Goal: Transaction & Acquisition: Obtain resource

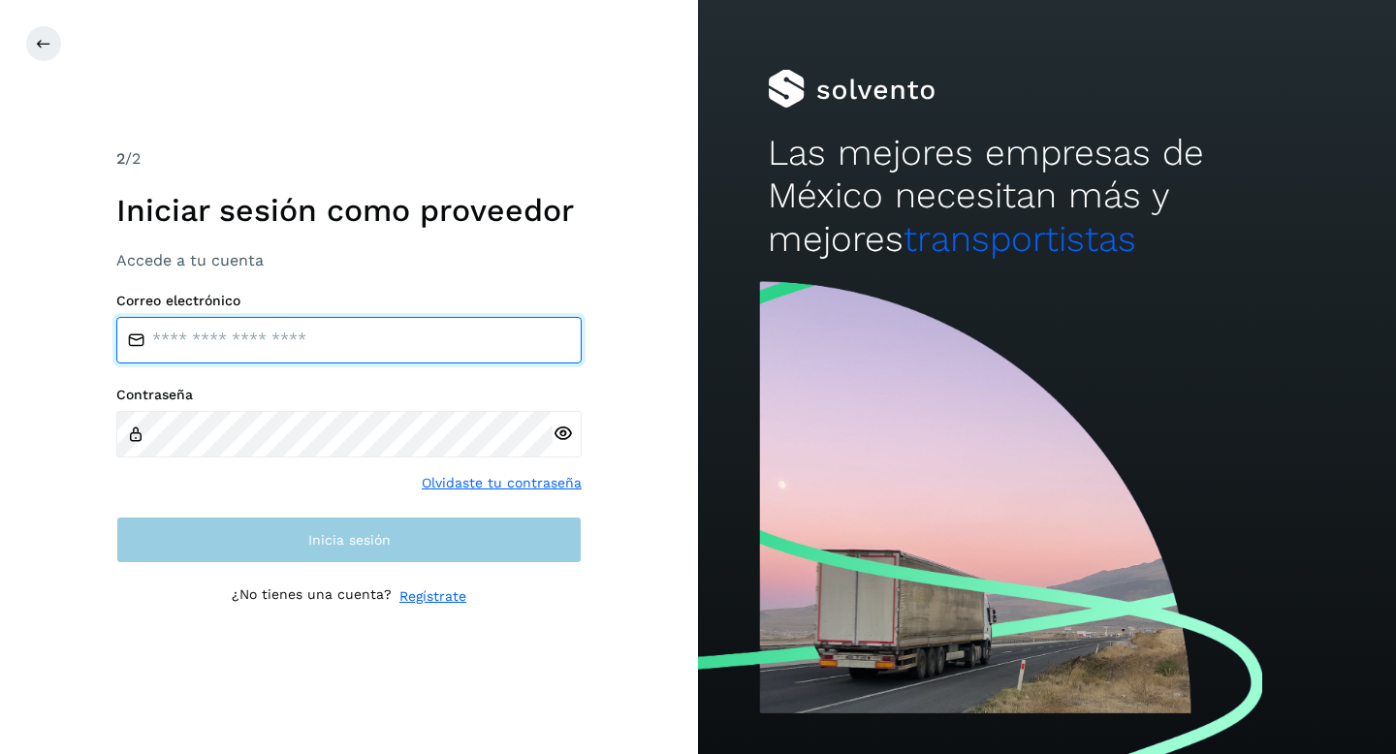
type input "**********"
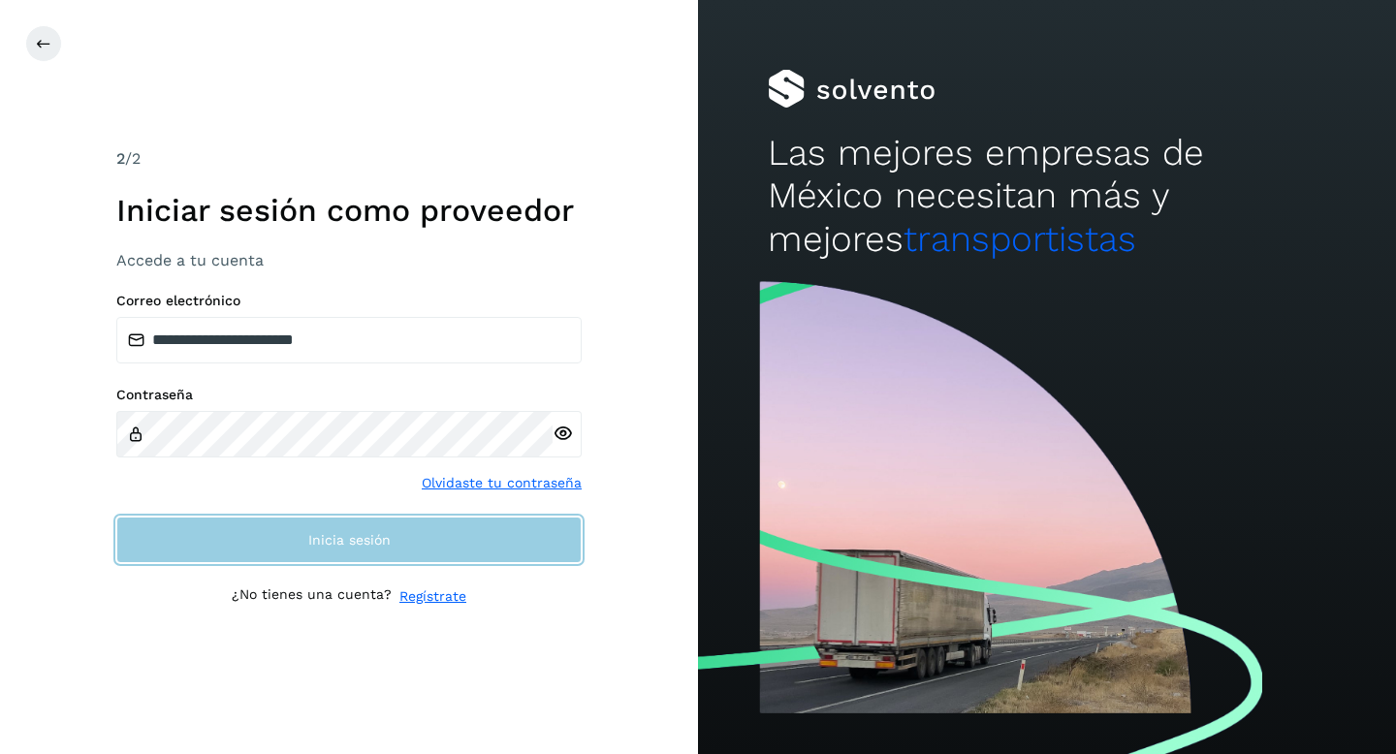
click at [430, 553] on button "Inicia sesión" at bounding box center [348, 540] width 465 height 47
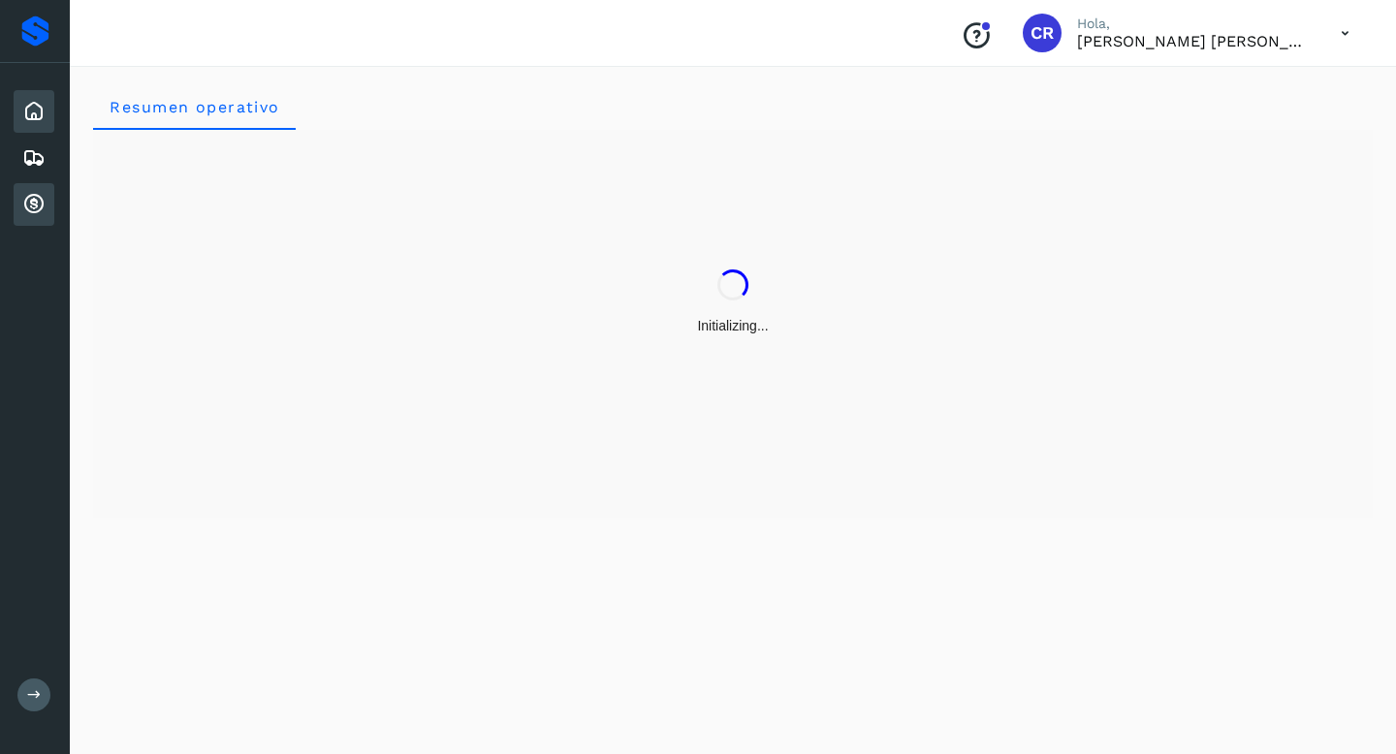
click at [44, 200] on icon at bounding box center [33, 204] width 23 height 23
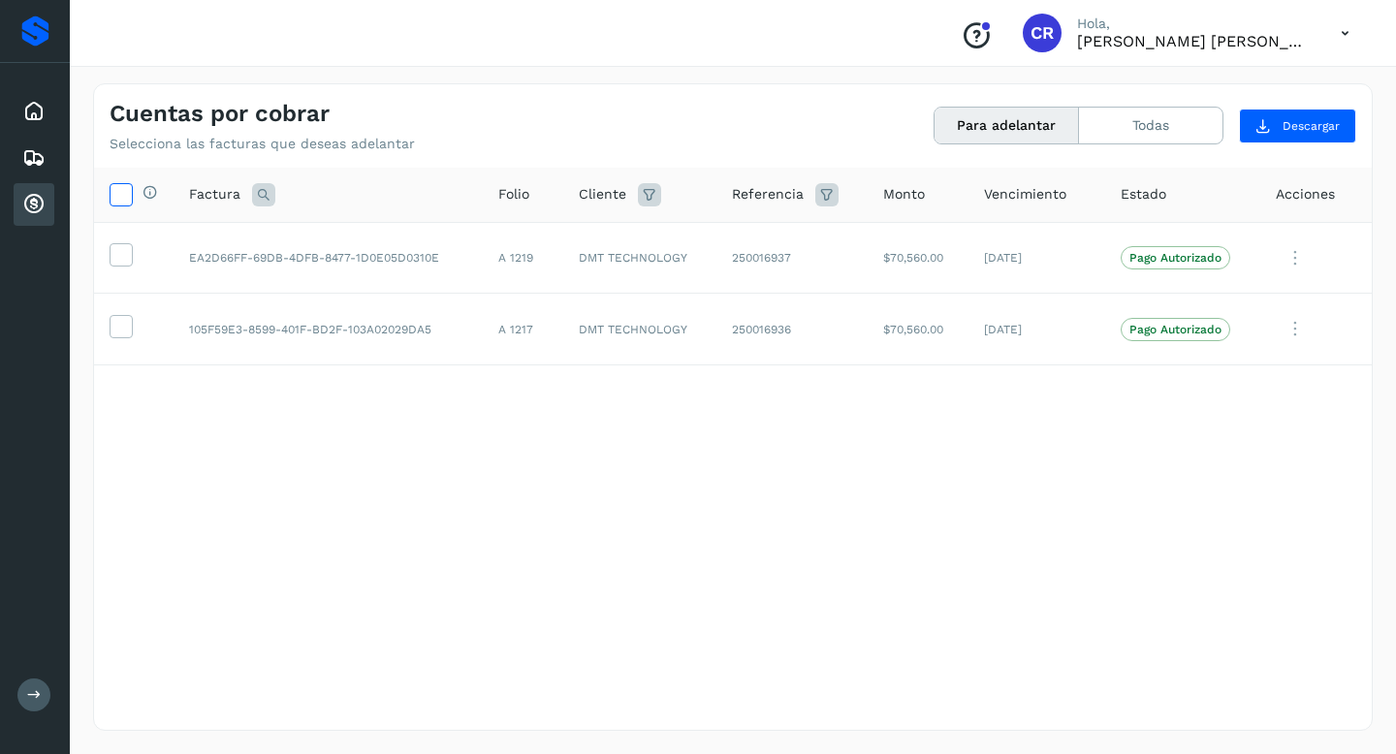
click at [120, 192] on icon at bounding box center [121, 193] width 20 height 20
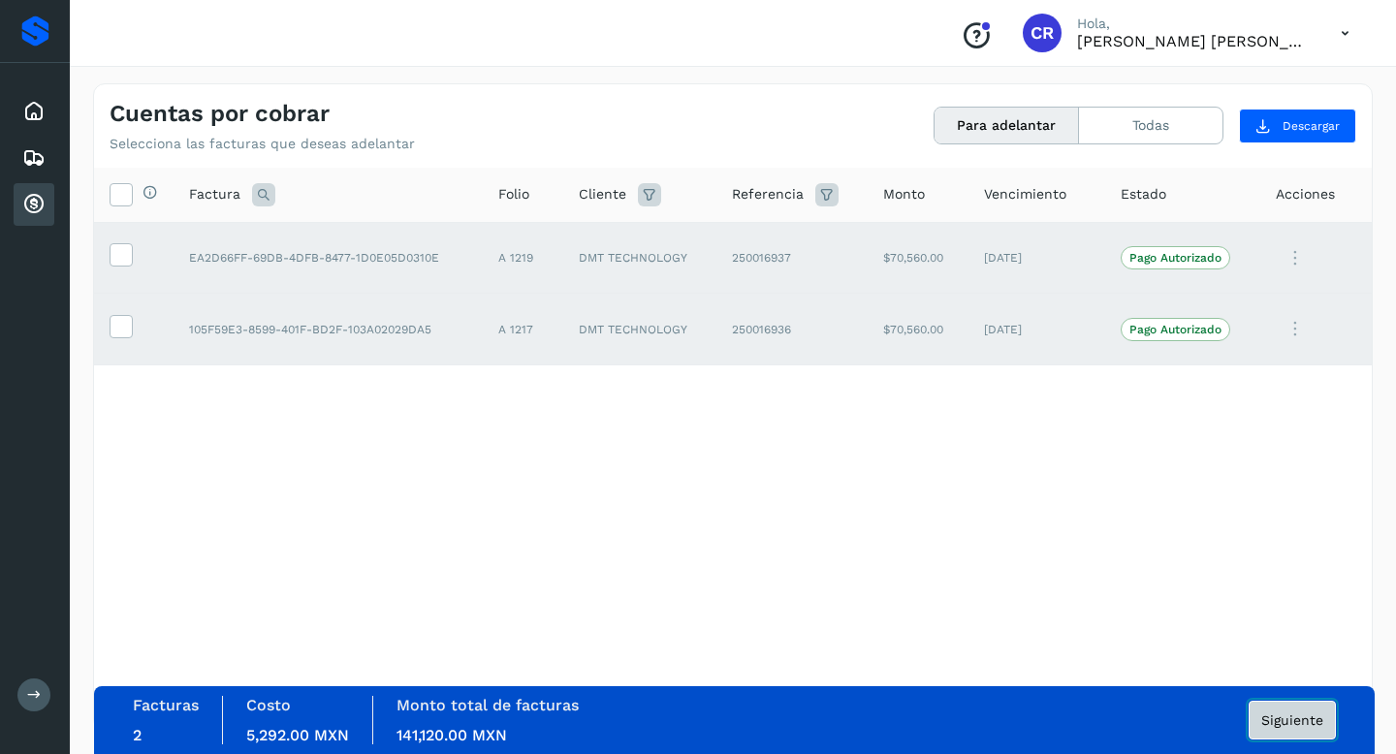
click at [1297, 726] on span "Siguiente" at bounding box center [1292, 720] width 62 height 14
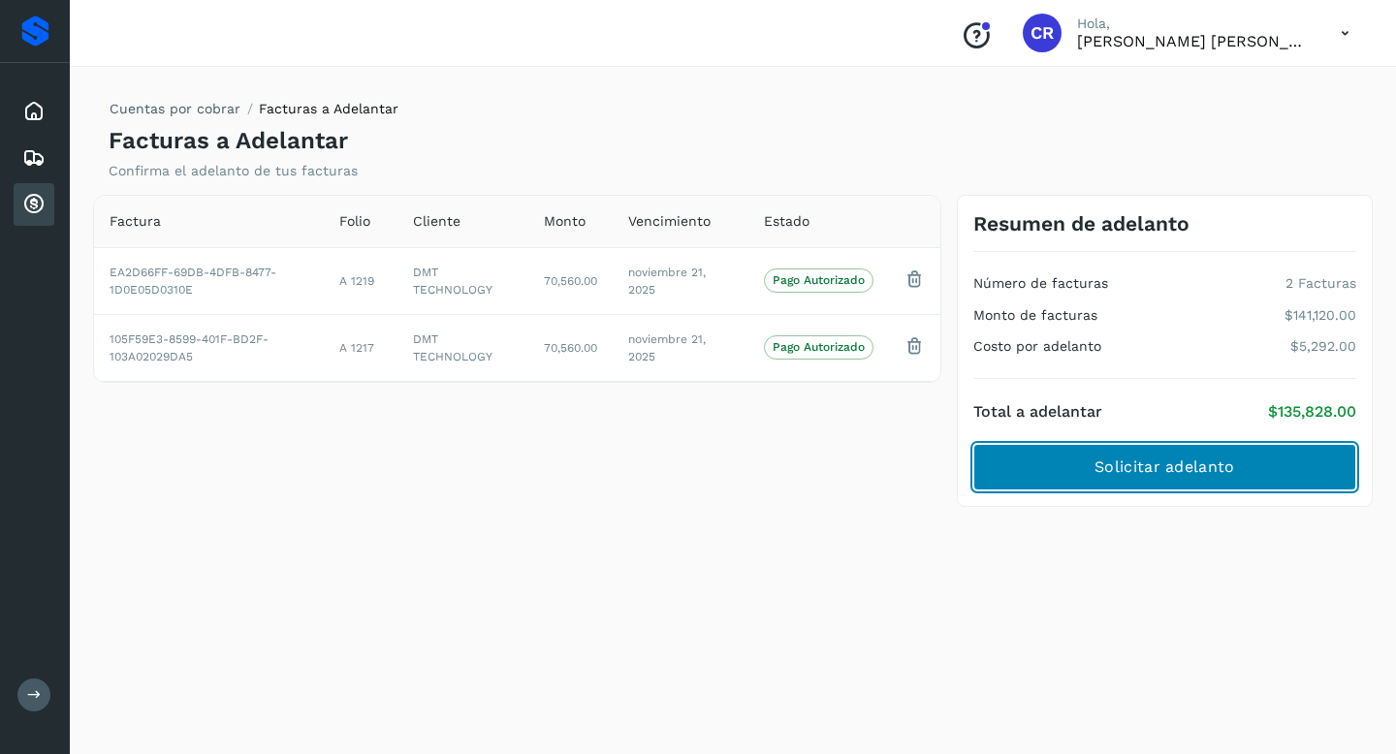
click at [1115, 474] on span "Solicitar adelanto" at bounding box center [1164, 467] width 140 height 21
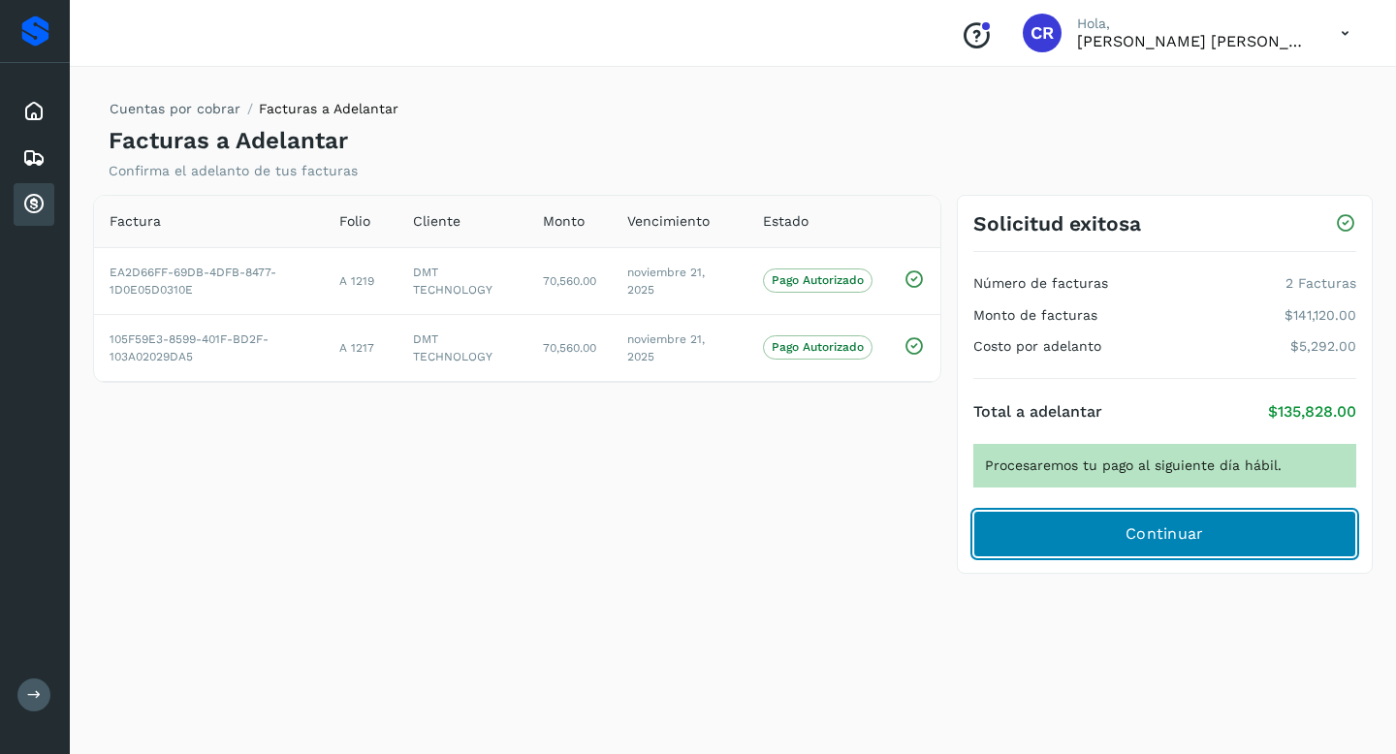
click at [1134, 526] on span "Continuar" at bounding box center [1164, 533] width 79 height 21
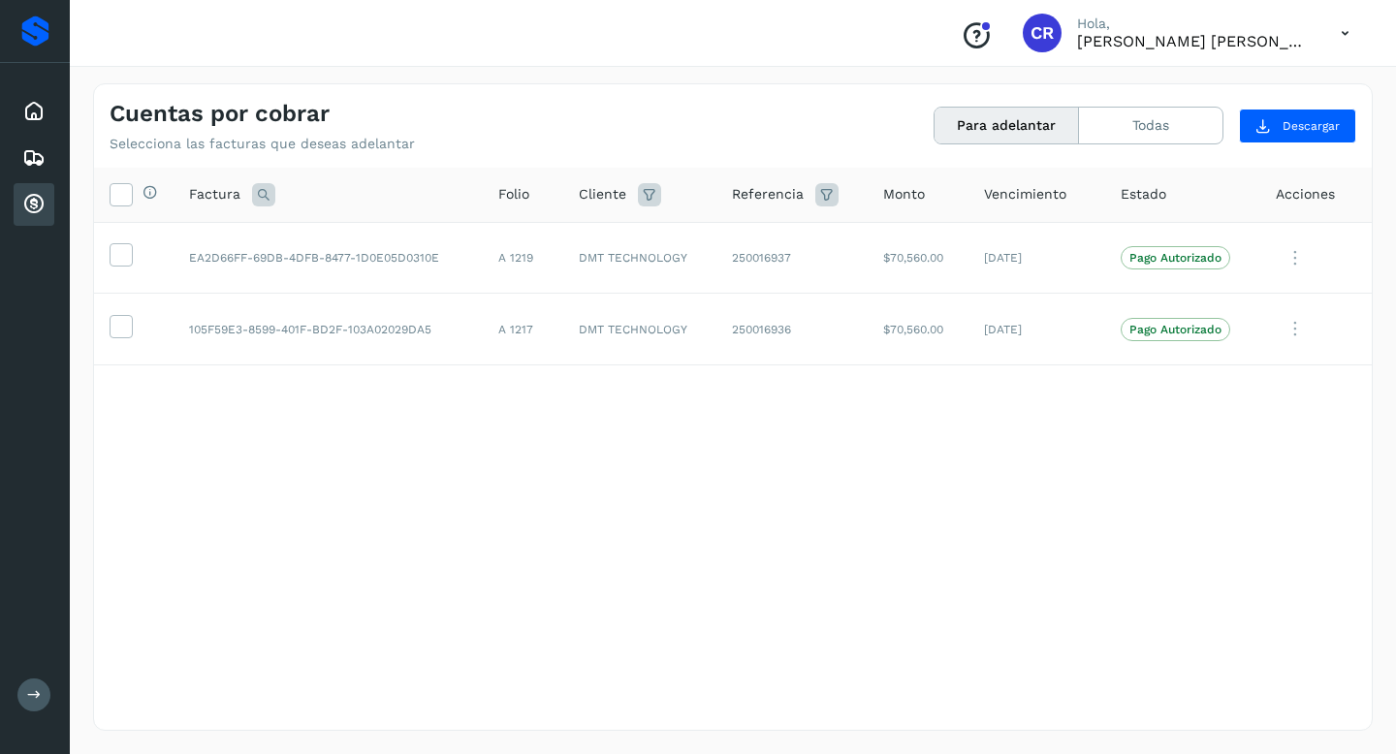
click at [108, 197] on th "Selecciona todas las facturas disponibles para adelanto" at bounding box center [133, 195] width 79 height 55
click at [121, 196] on icon at bounding box center [121, 193] width 20 height 20
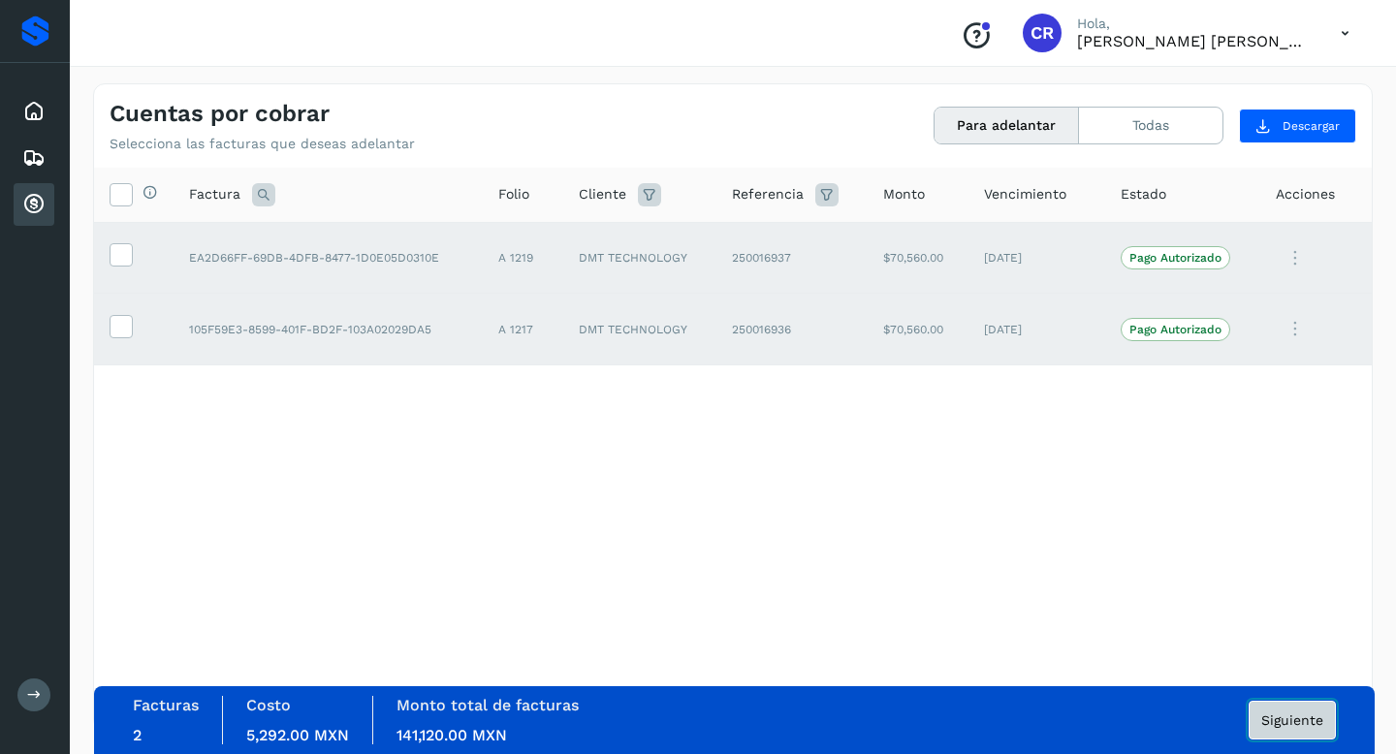
click at [1297, 724] on span "Siguiente" at bounding box center [1292, 720] width 62 height 14
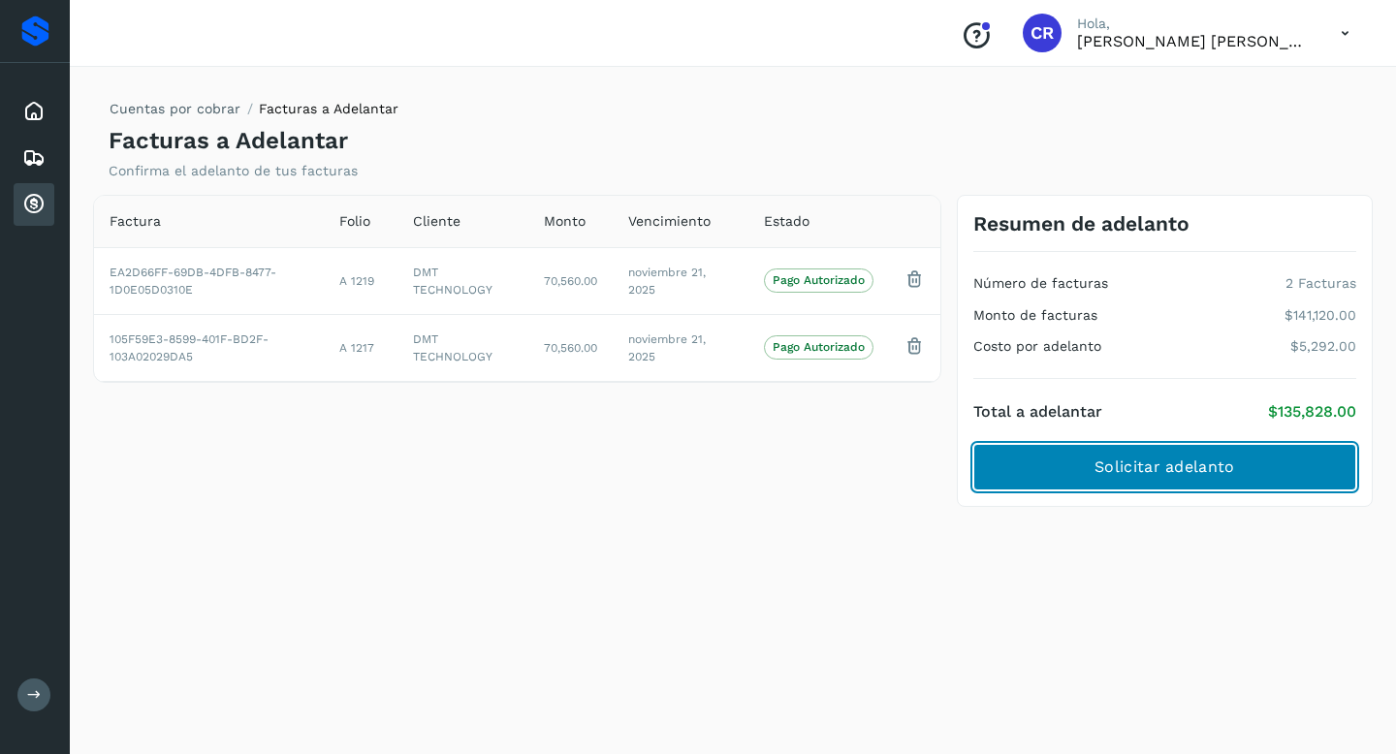
click at [1146, 453] on button "Solicitar adelanto" at bounding box center [1164, 467] width 383 height 47
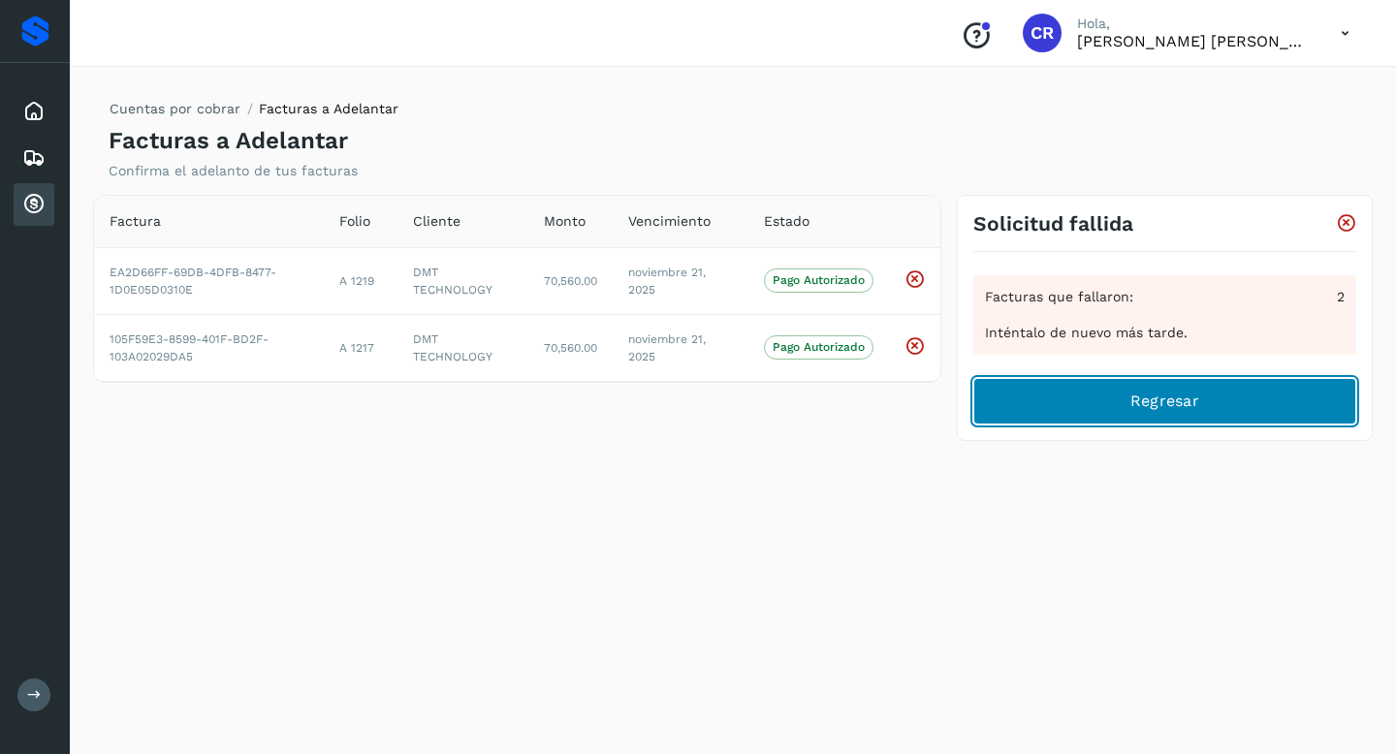
click at [1102, 396] on button "Regresar" at bounding box center [1164, 401] width 383 height 47
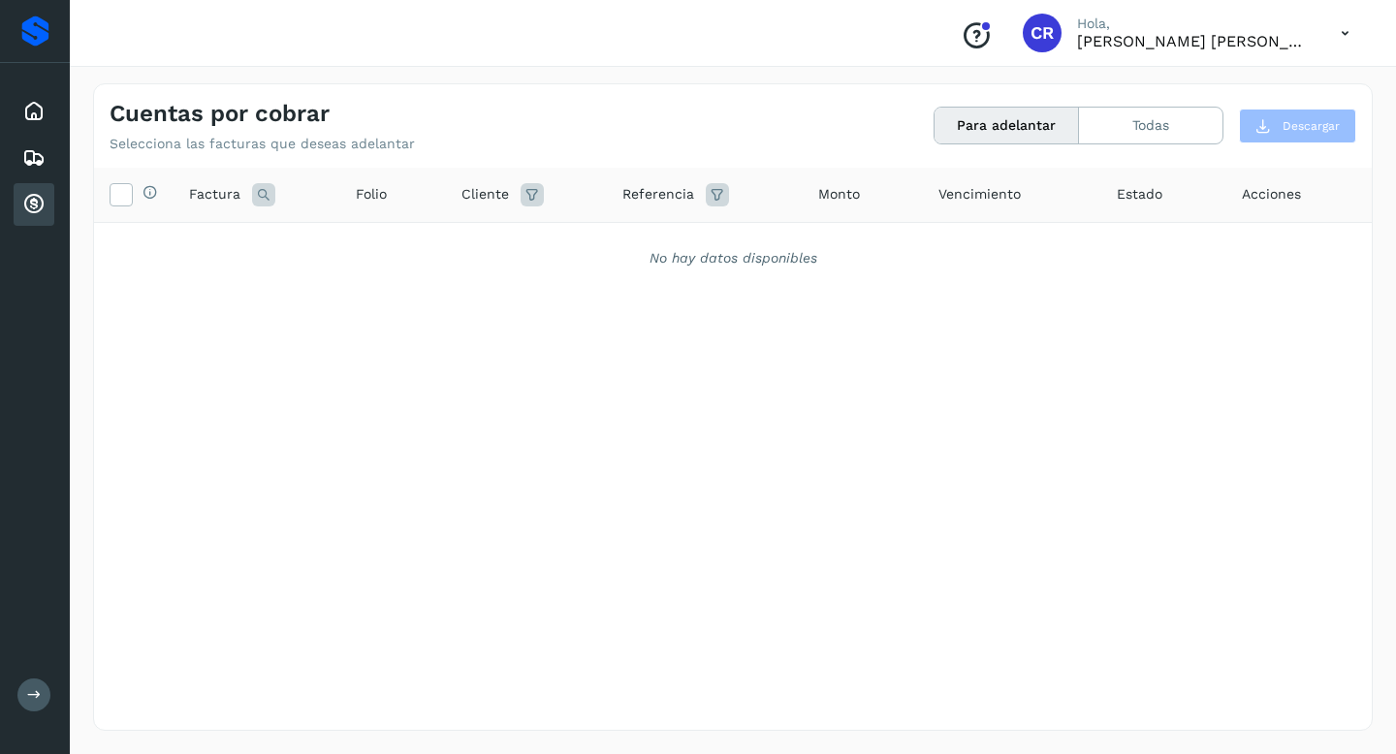
click at [25, 223] on div "Cuentas por cobrar" at bounding box center [34, 204] width 41 height 43
click at [1111, 134] on button "Todas" at bounding box center [1150, 126] width 143 height 36
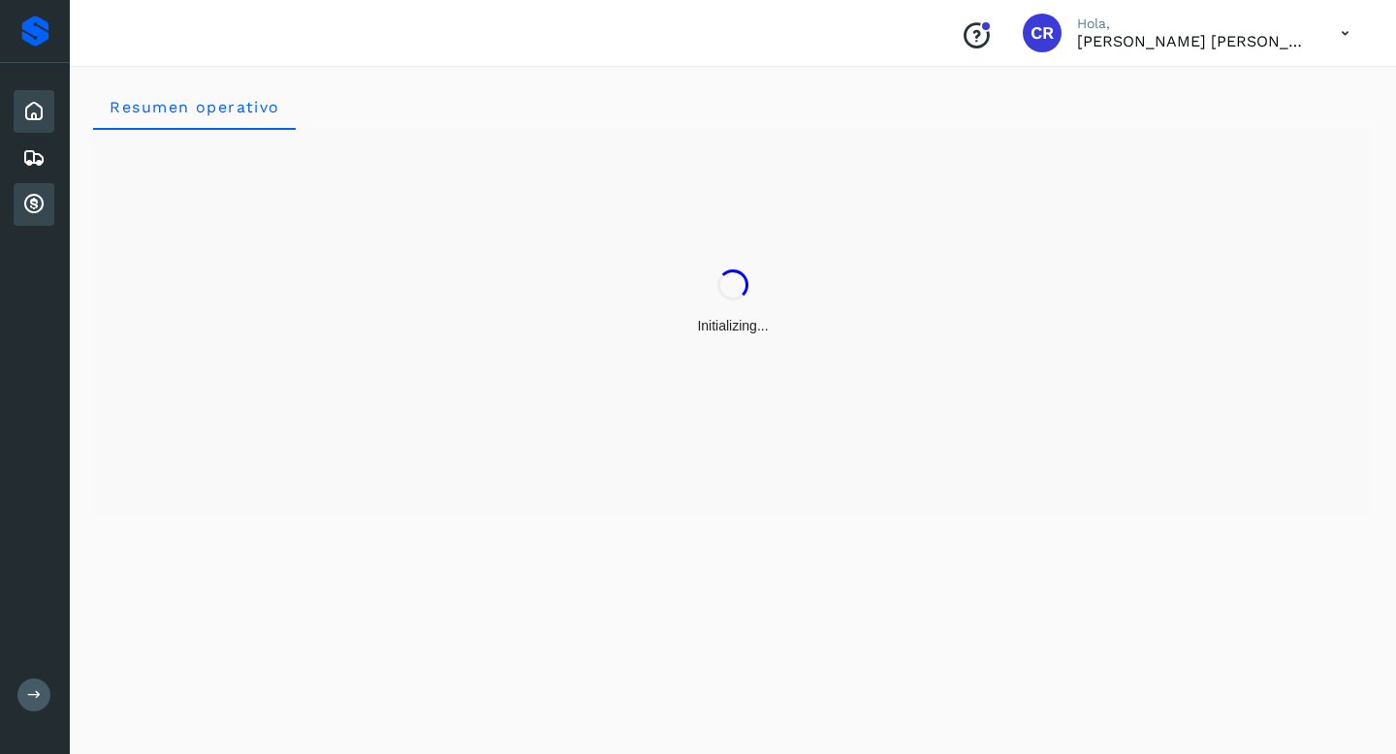
click at [23, 198] on icon at bounding box center [33, 204] width 23 height 23
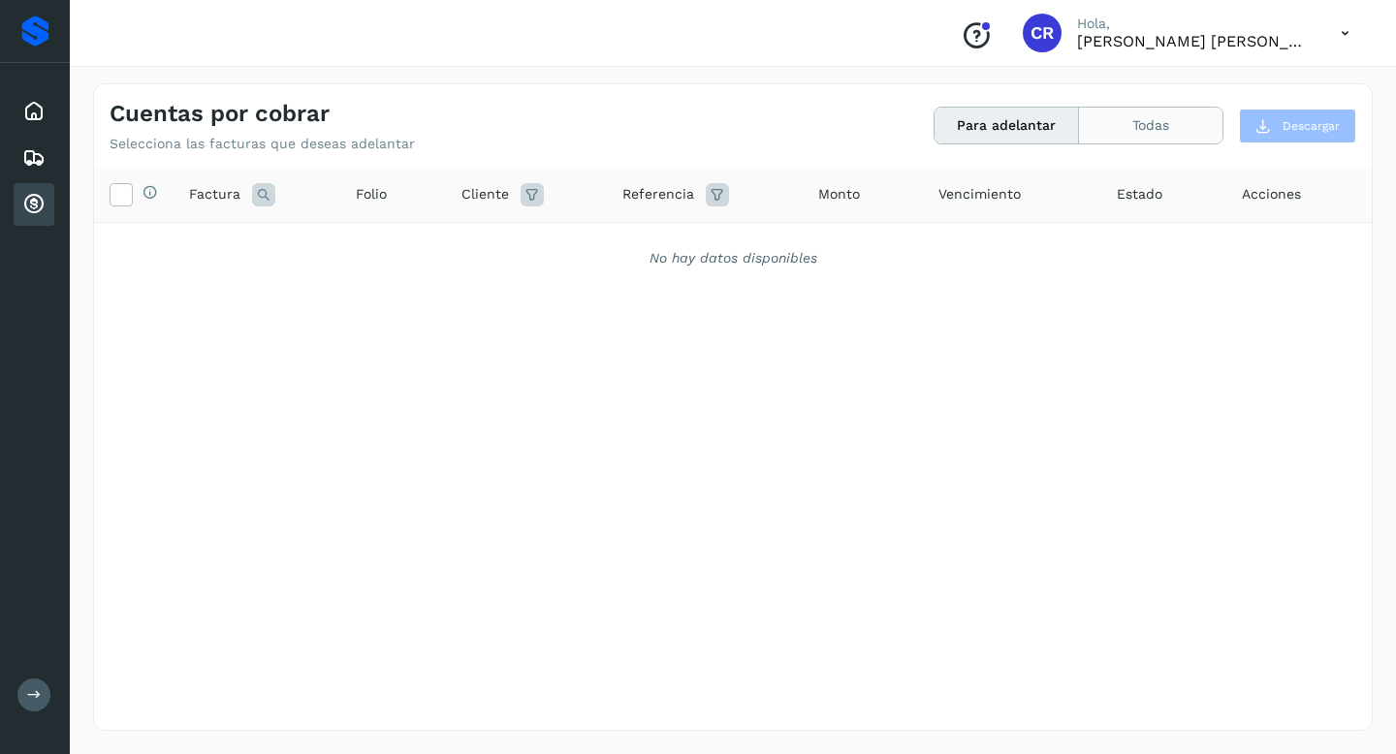
click at [1110, 127] on button "Todas" at bounding box center [1150, 126] width 143 height 36
